Goal: Find contact information: Find contact information

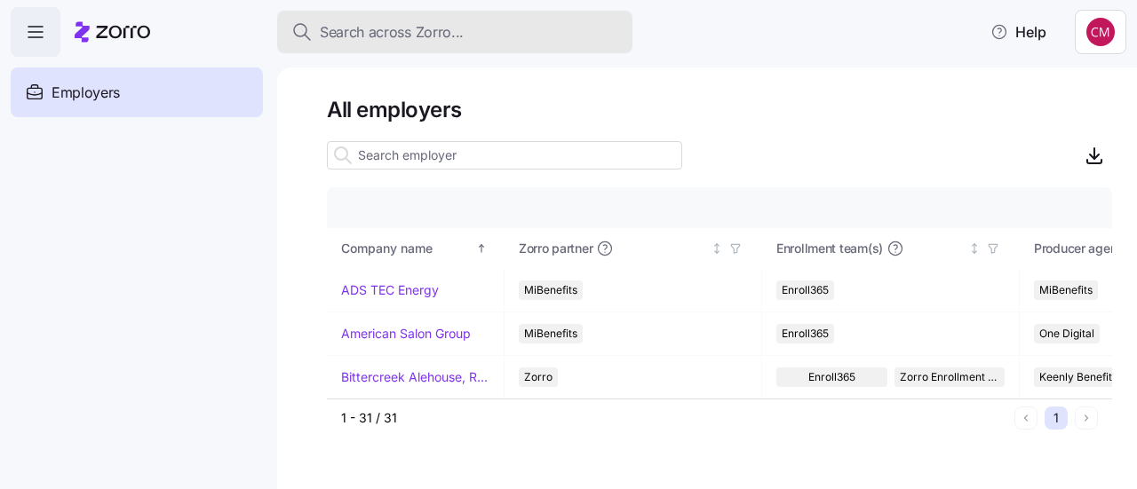
click at [414, 33] on span "Search across Zorro..." at bounding box center [392, 32] width 144 height 22
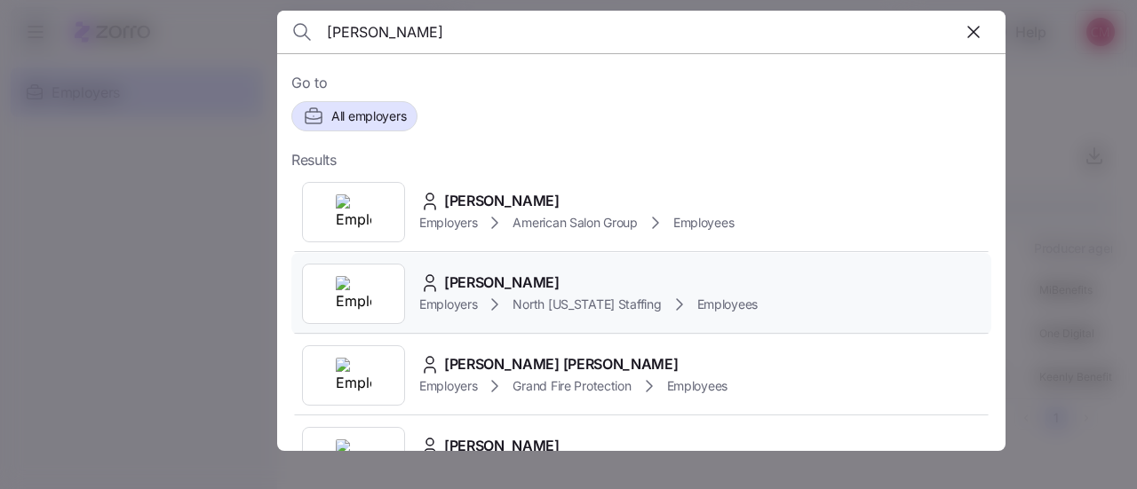
type input "[PERSON_NAME]"
click at [379, 302] on div at bounding box center [353, 294] width 103 height 60
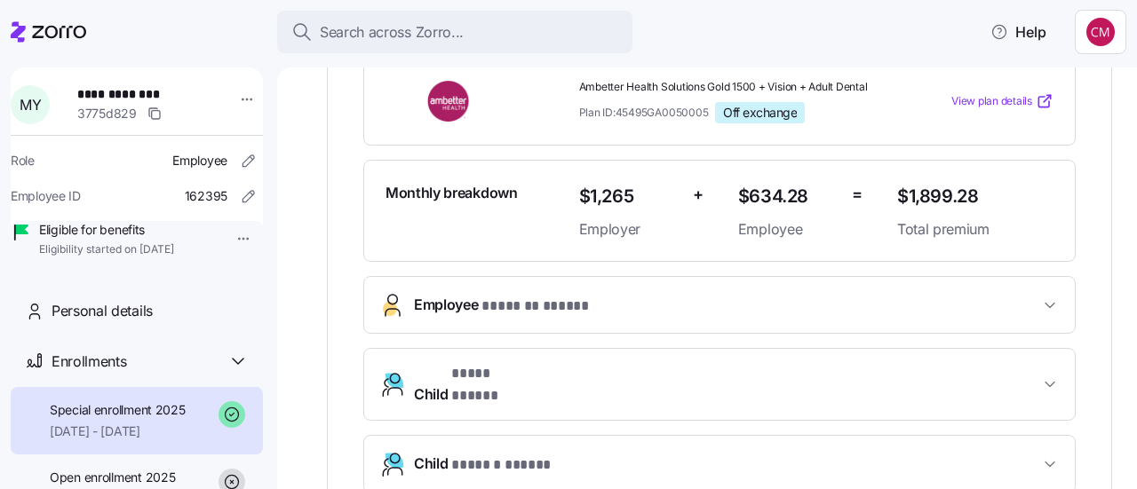
scroll to position [422, 0]
click at [689, 311] on span "Employee * ******* ***** *" at bounding box center [726, 307] width 625 height 24
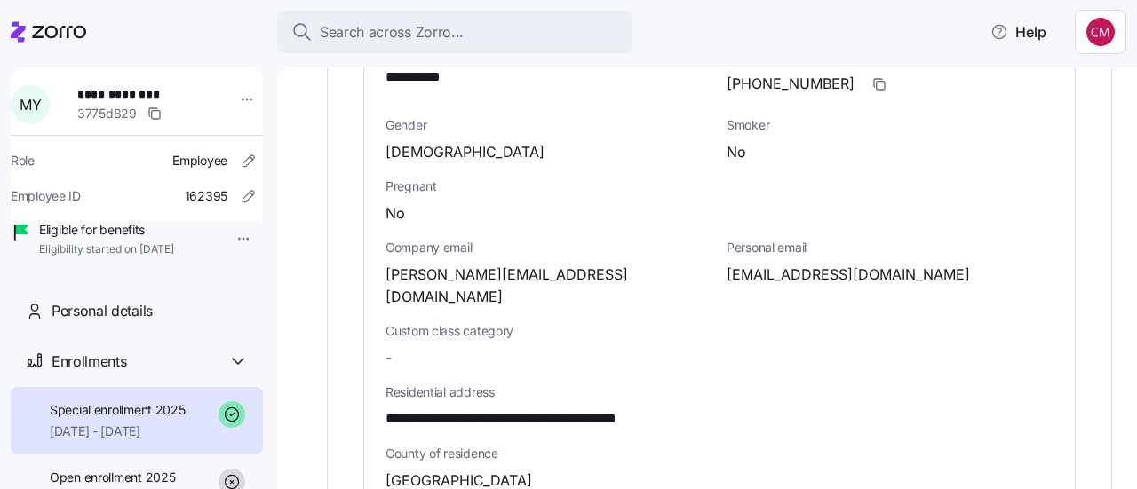
scroll to position [833, 0]
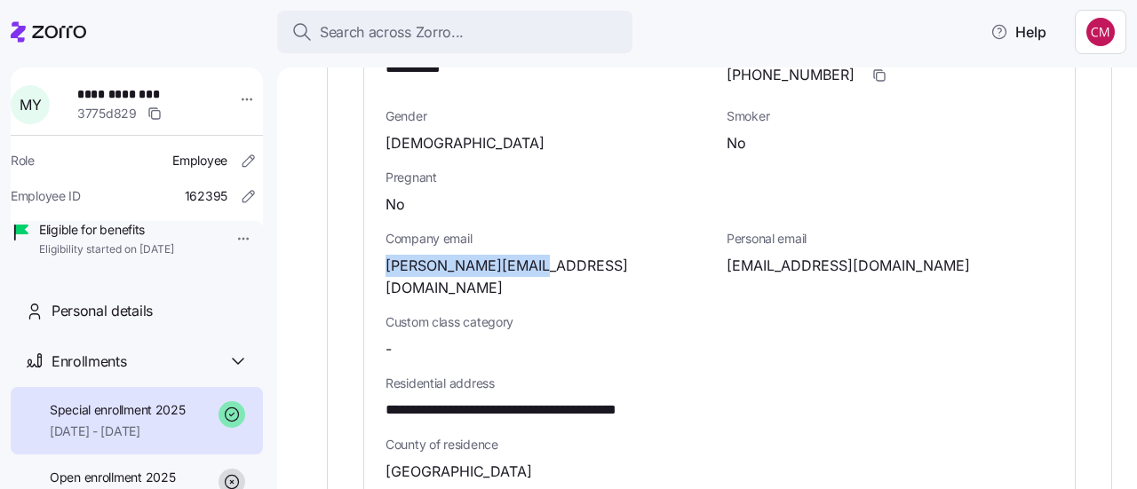
click at [572, 306] on div "Custom class category -" at bounding box center [548, 336] width 341 height 61
click at [488, 258] on span "[PERSON_NAME][EMAIL_ADDRESS][DOMAIN_NAME]" at bounding box center [548, 277] width 327 height 44
click at [488, 258] on span "miranda@ngastaffing.com" at bounding box center [548, 277] width 327 height 44
drag, startPoint x: 560, startPoint y: 263, endPoint x: 390, endPoint y: 262, distance: 169.6
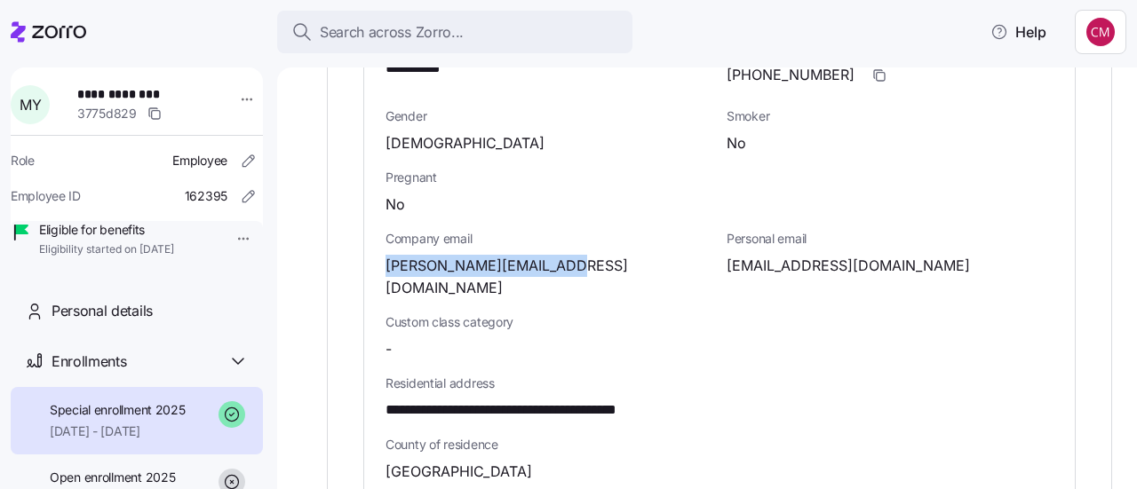
click at [390, 262] on span "miranda@ngastaffing.com" at bounding box center [548, 277] width 327 height 44
copy span "miranda@ngastaffing.com"
